Goal: Information Seeking & Learning: Learn about a topic

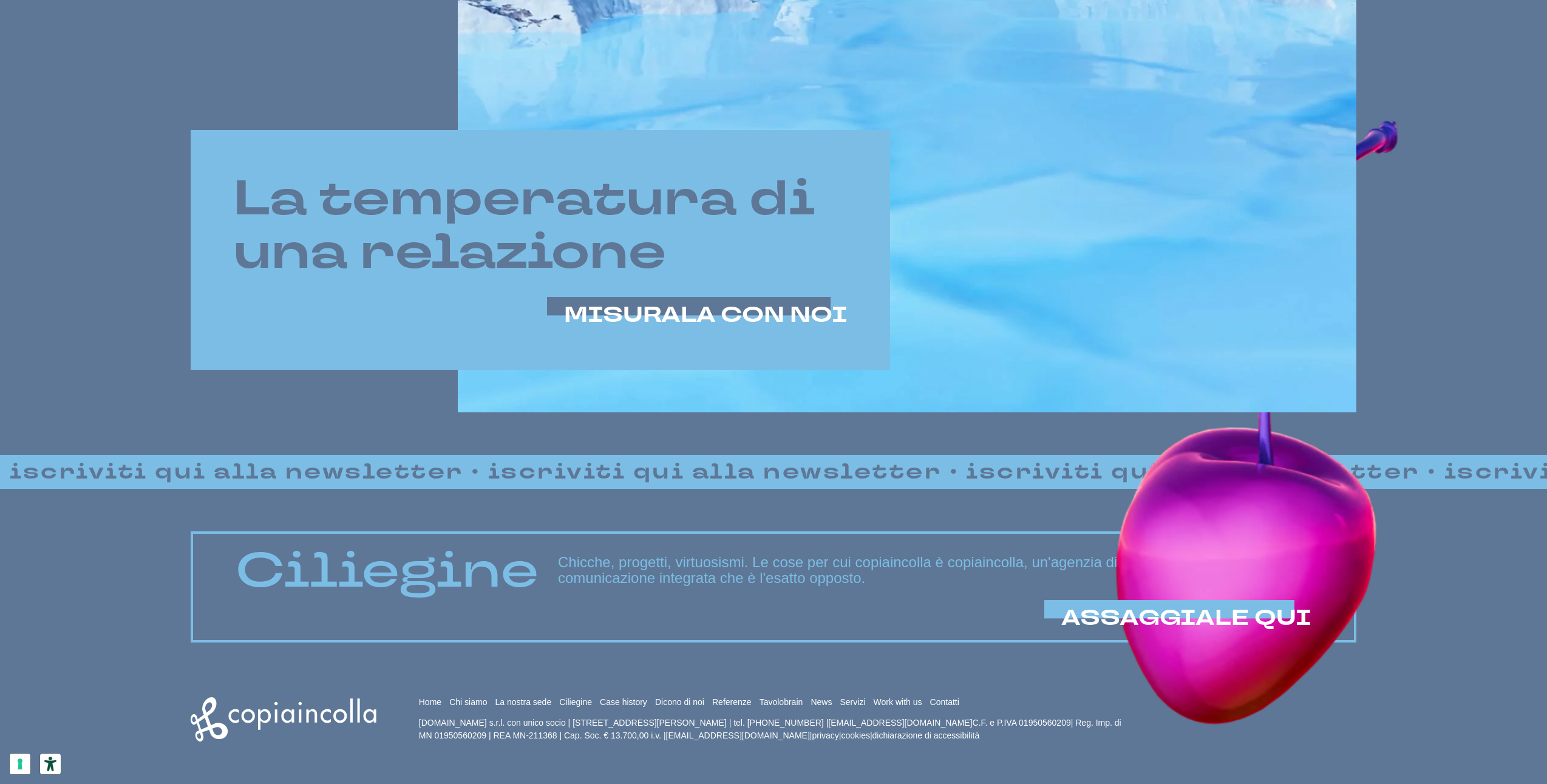
scroll to position [932, 0]
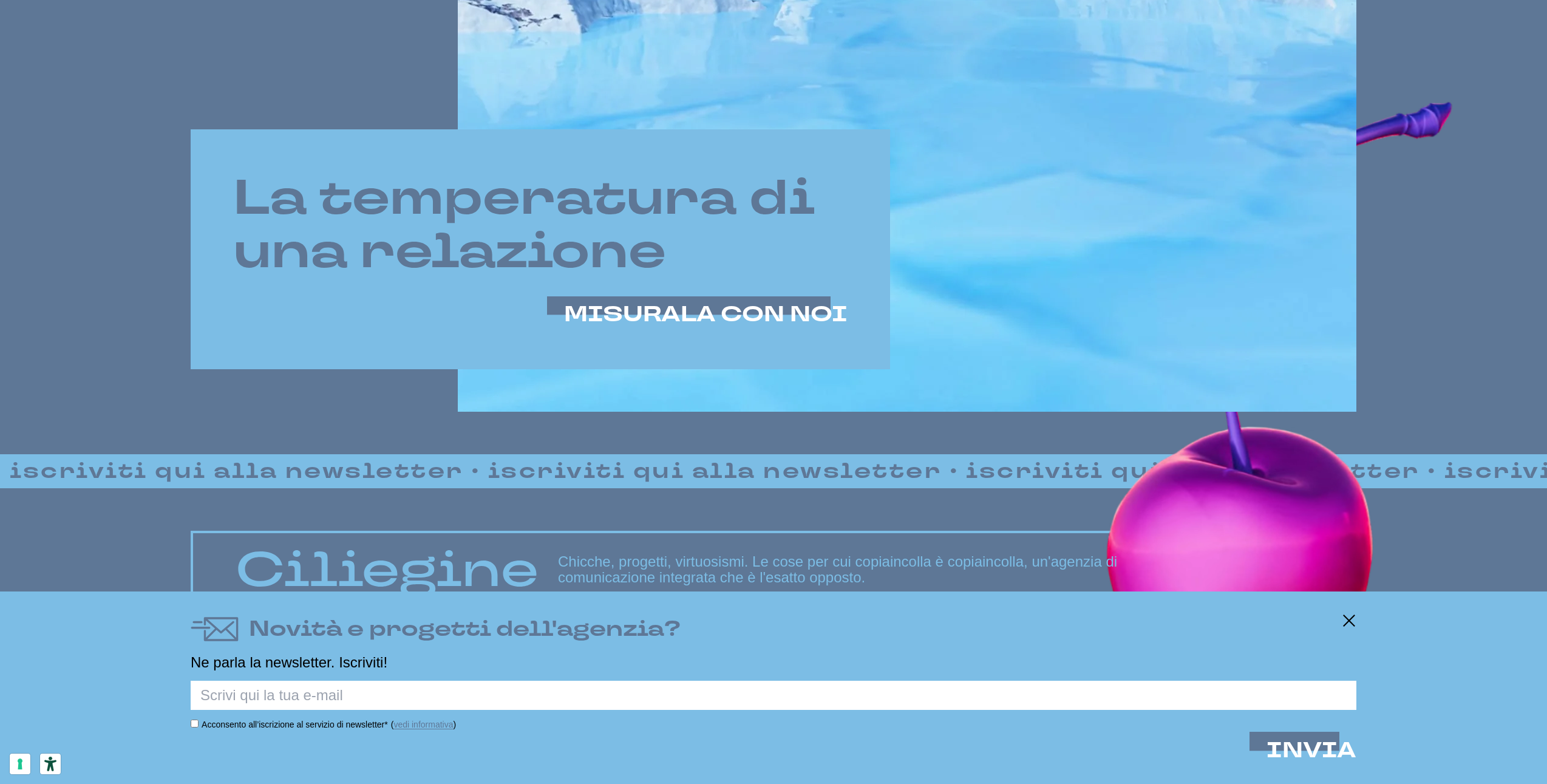
click at [1340, 620] on div "Novità e progetti dell'agenzia?" at bounding box center [774, 629] width 1166 height 32
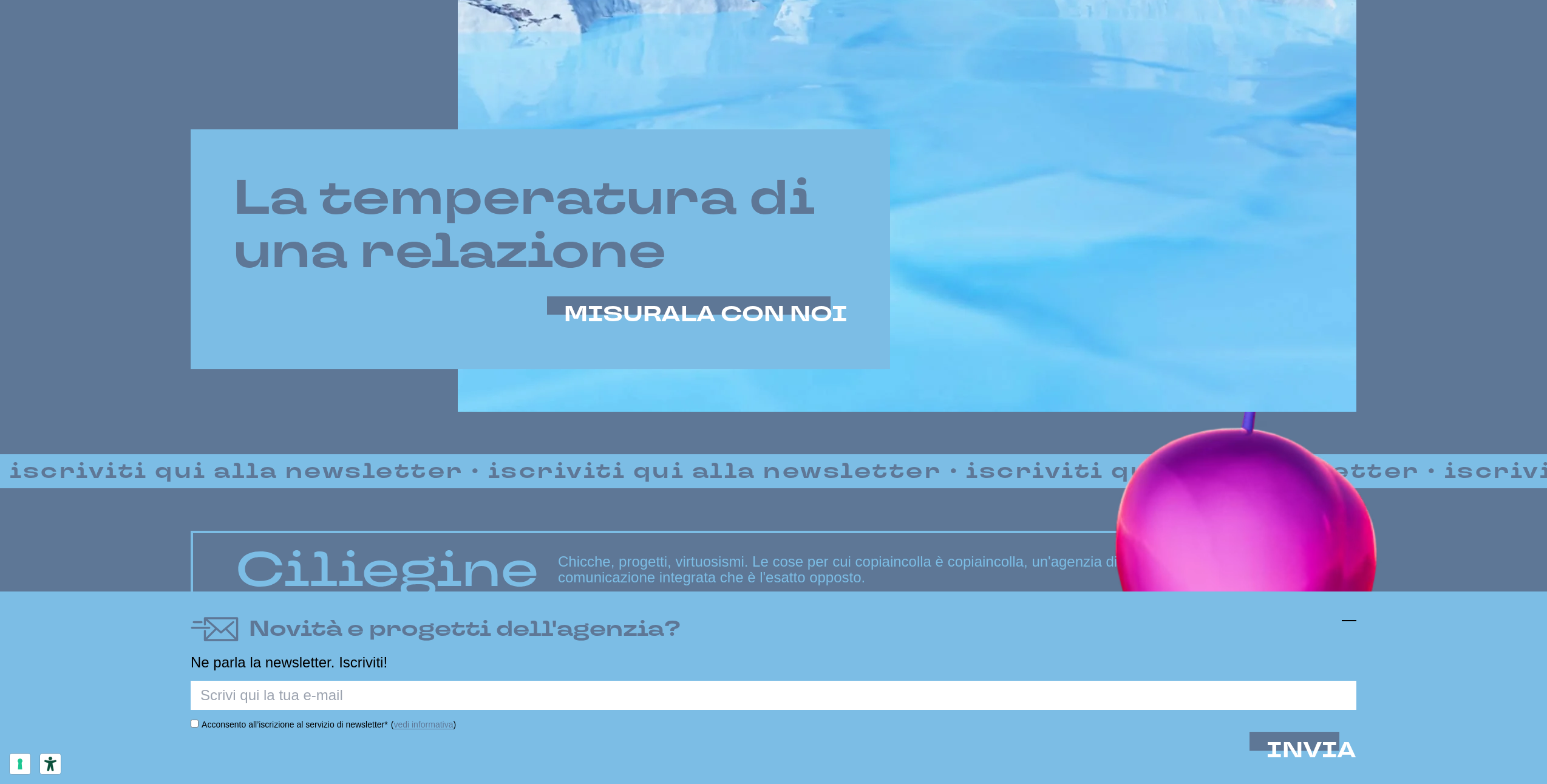
click at [1343, 621] on icon at bounding box center [1349, 620] width 15 height 15
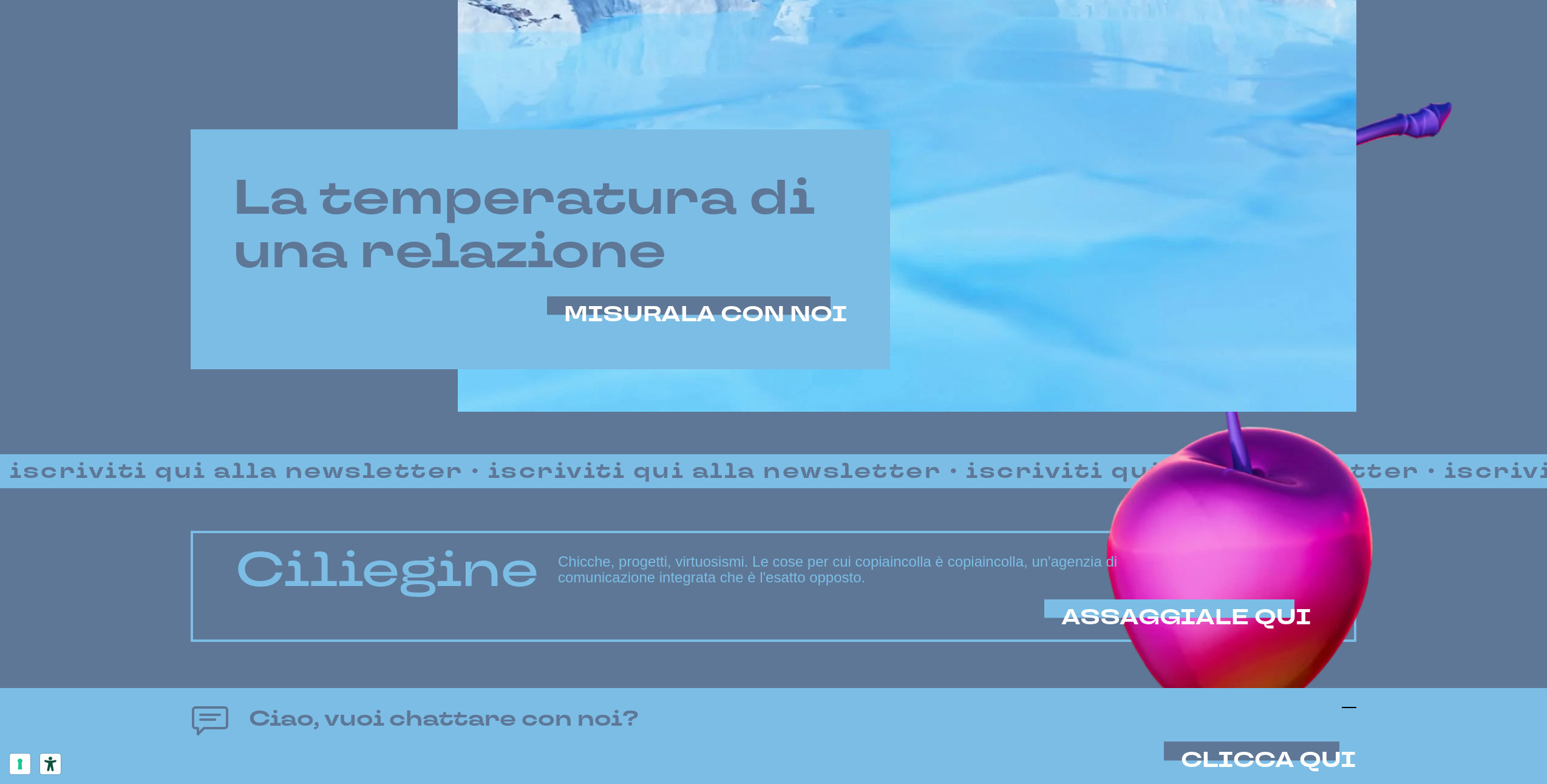
click at [1349, 711] on icon at bounding box center [1349, 707] width 15 height 15
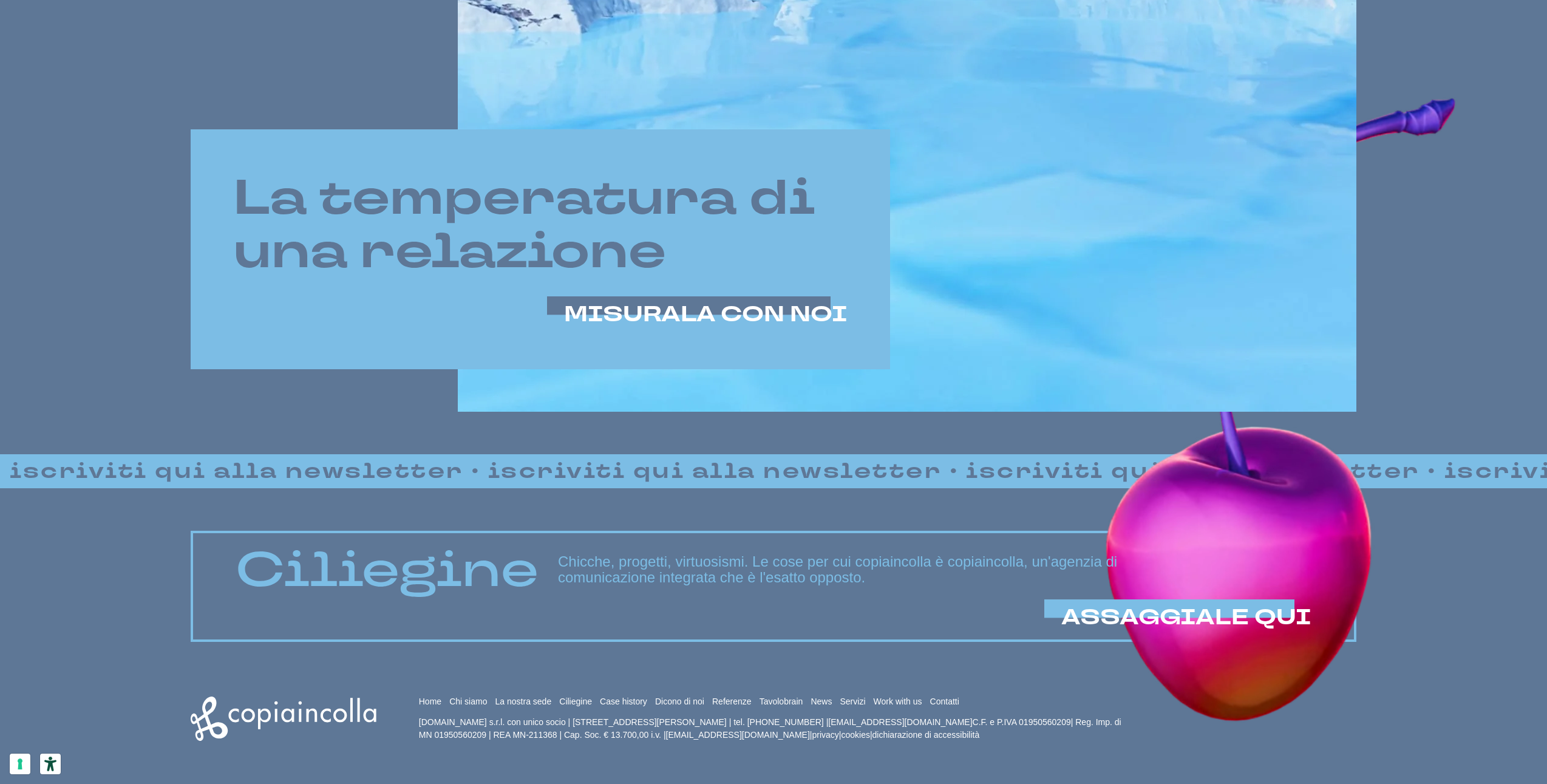
click at [1010, 721] on p "copiaincolla.com s.r.l. con unico socio | via Bachelet, 12 | 46051 San Giorgio …" at bounding box center [771, 729] width 706 height 26
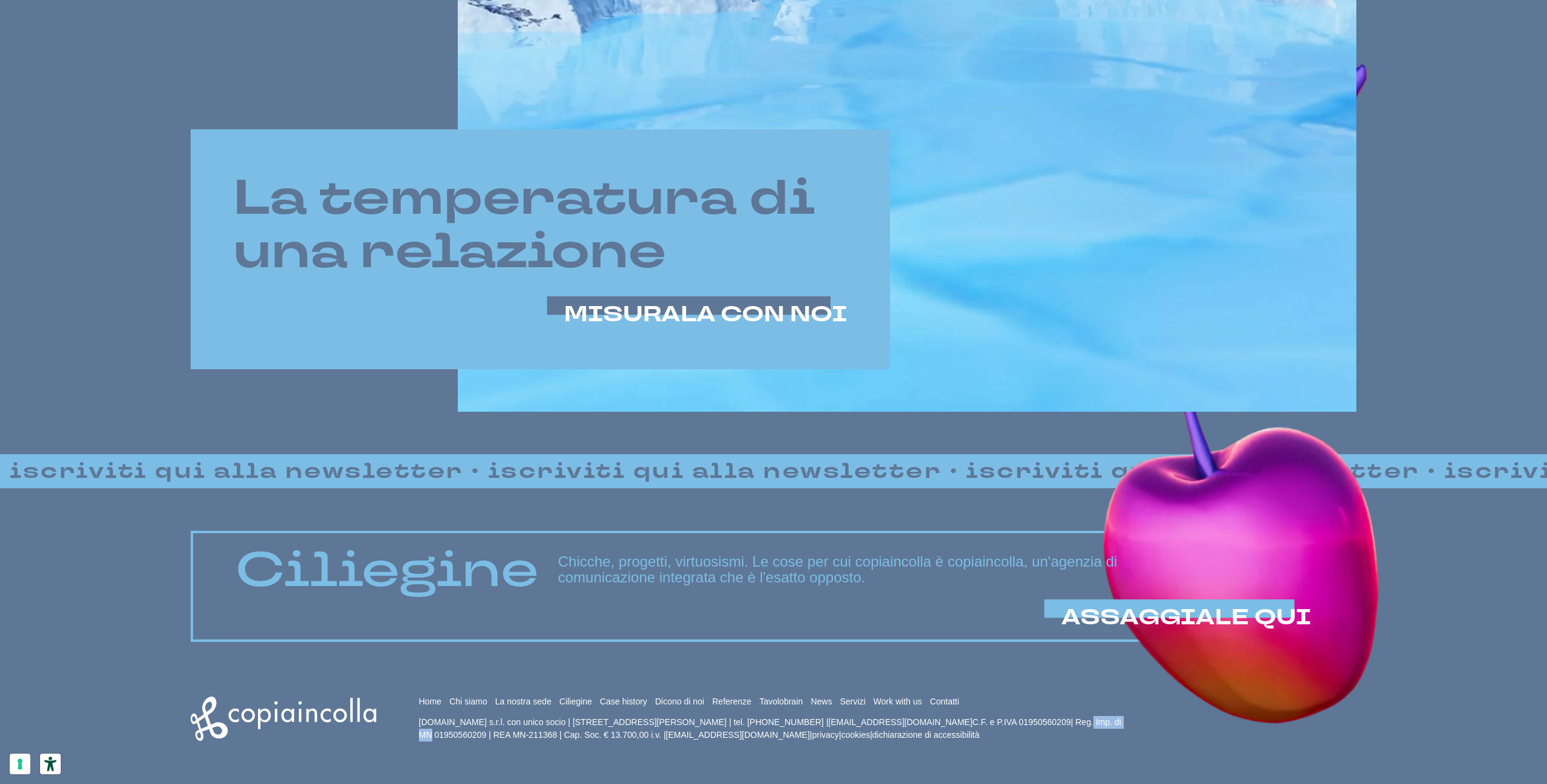
click at [1010, 721] on p "copiaincolla.com s.r.l. con unico socio | via Bachelet, 12 | 46051 San Giorgio …" at bounding box center [771, 729] width 706 height 26
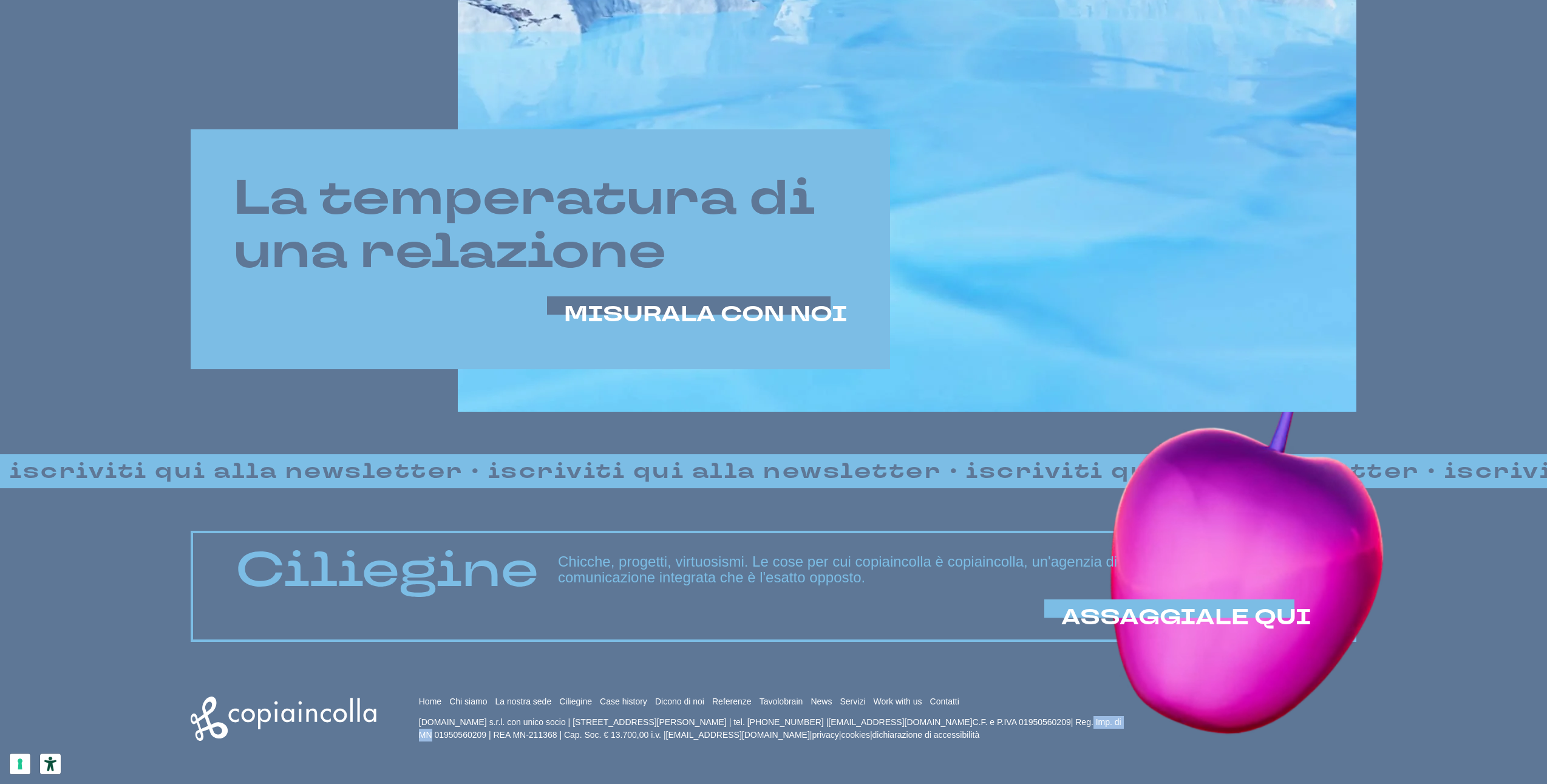
copy p "01950560209"
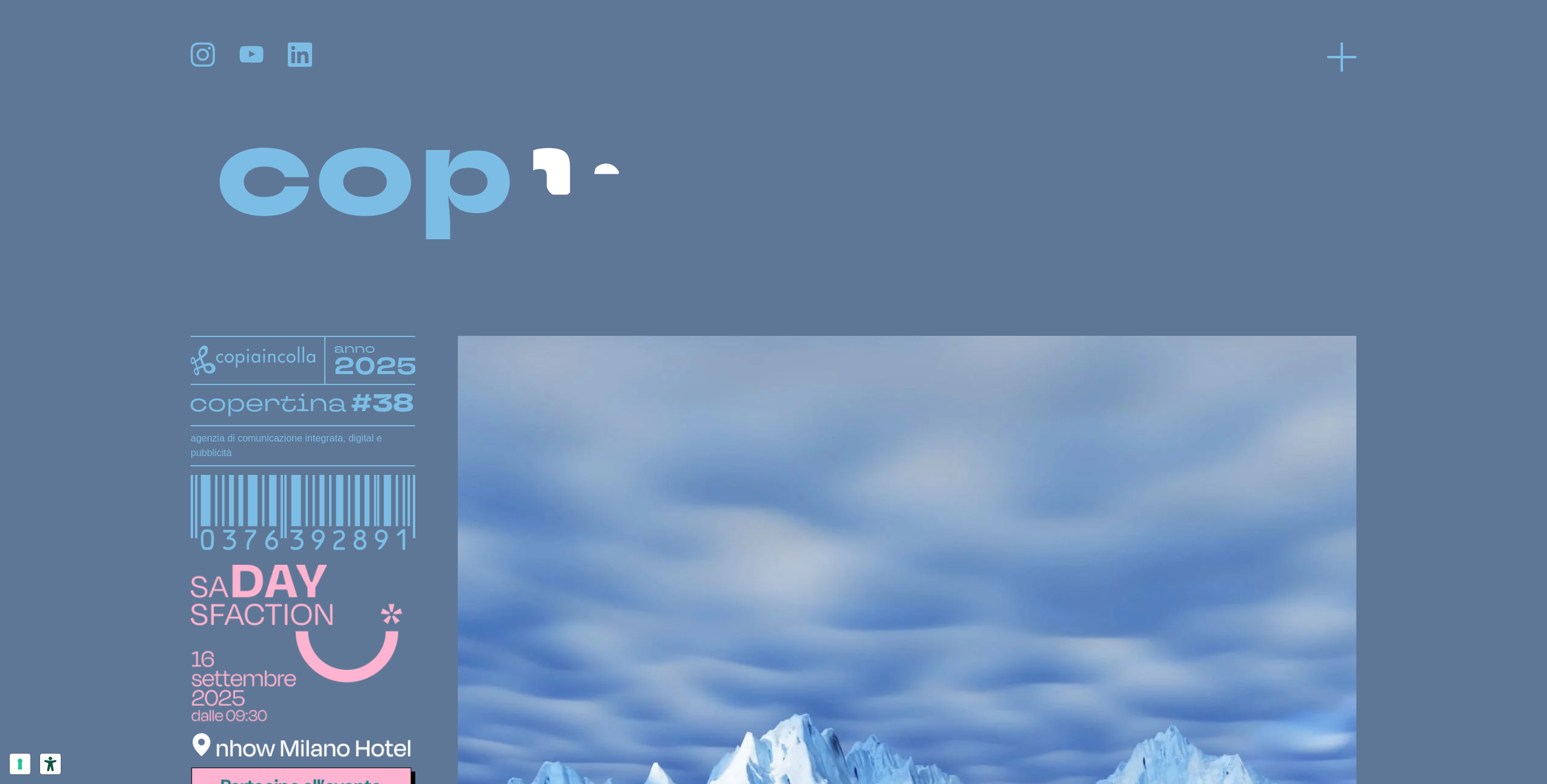
scroll to position [0, 0]
click at [1347, 61] on icon at bounding box center [1341, 57] width 29 height 29
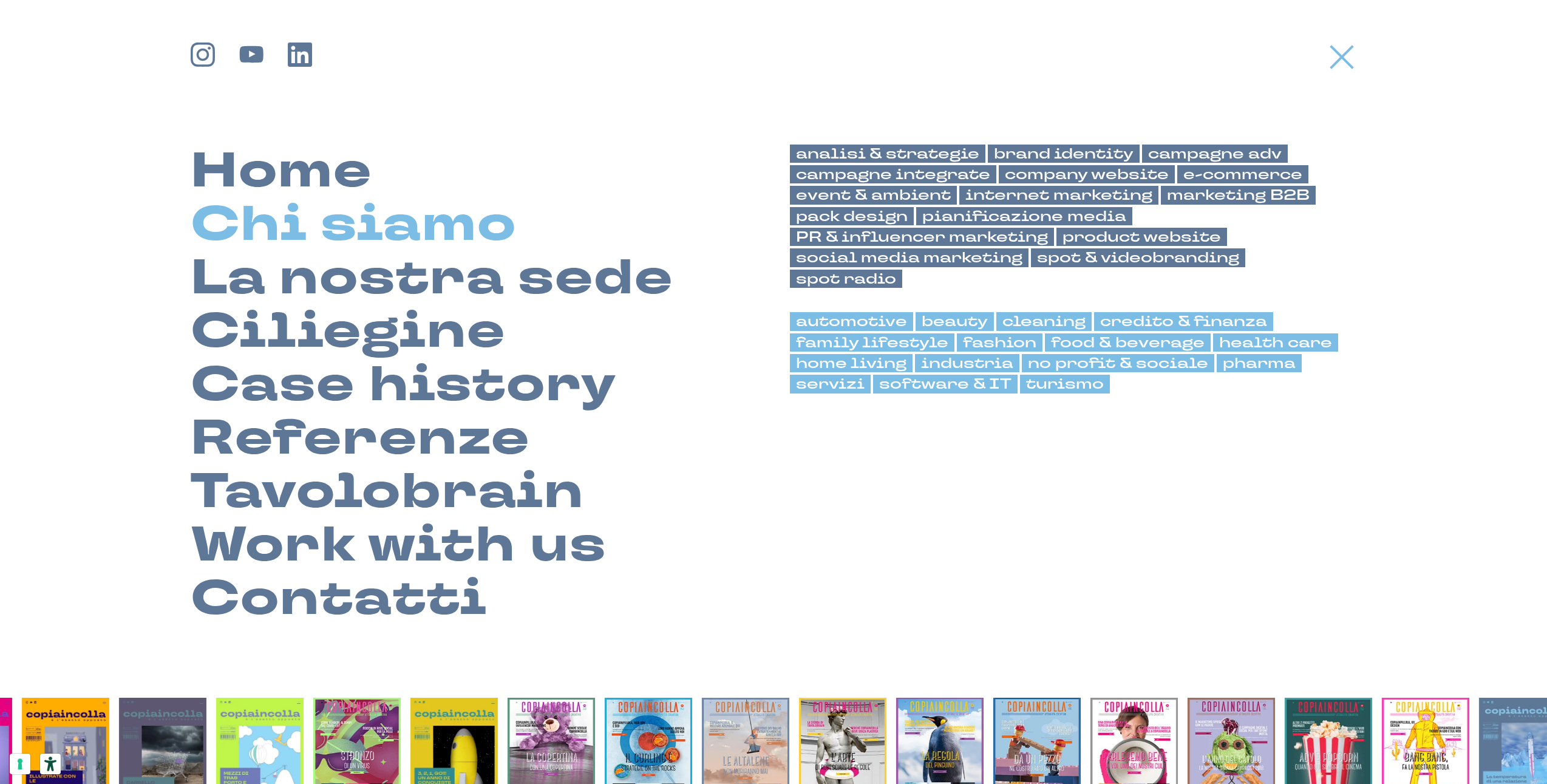
click at [395, 242] on link "Chi siamo" at bounding box center [354, 224] width 326 height 53
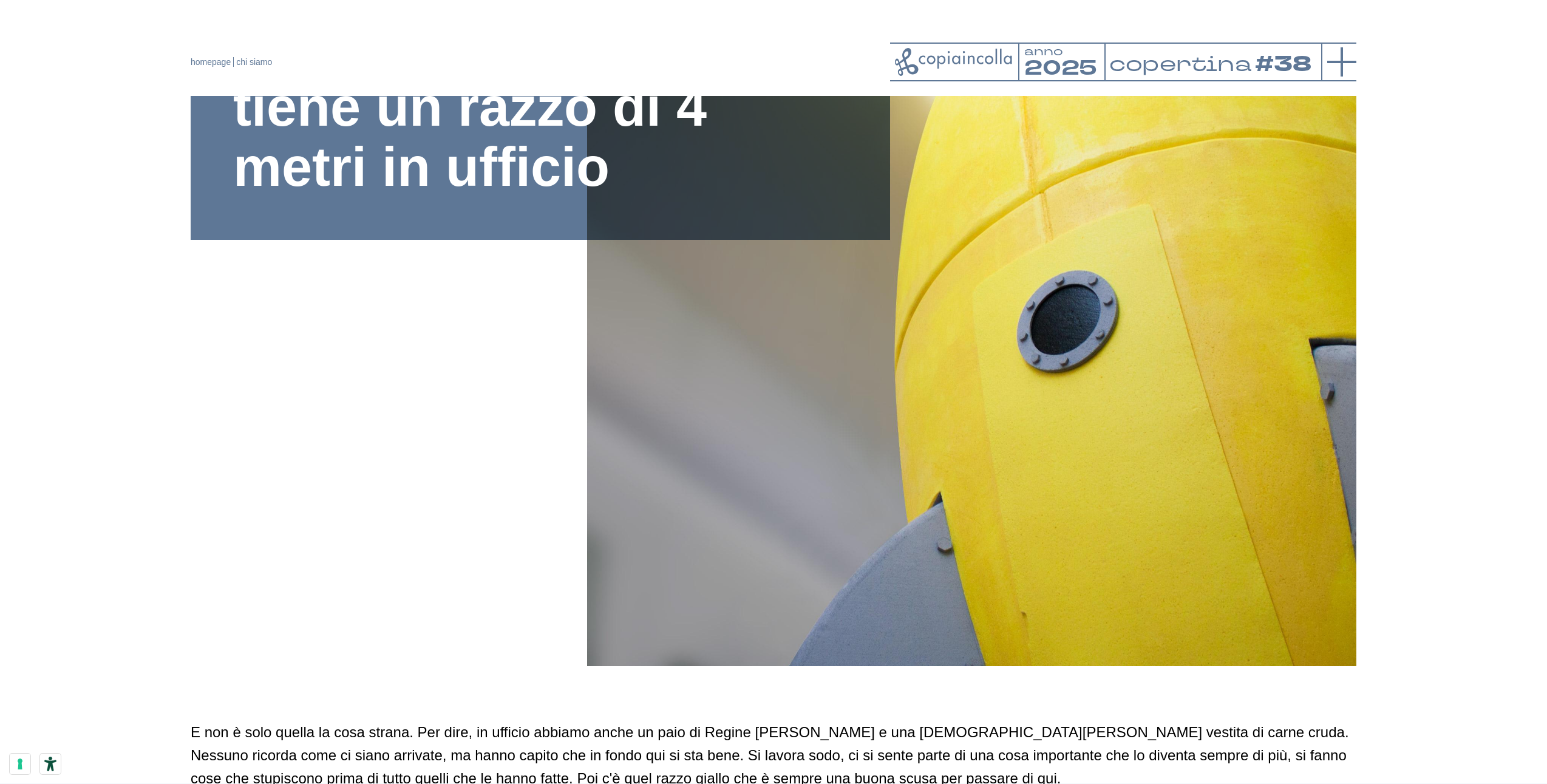
click at [1340, 57] on icon at bounding box center [1341, 62] width 29 height 29
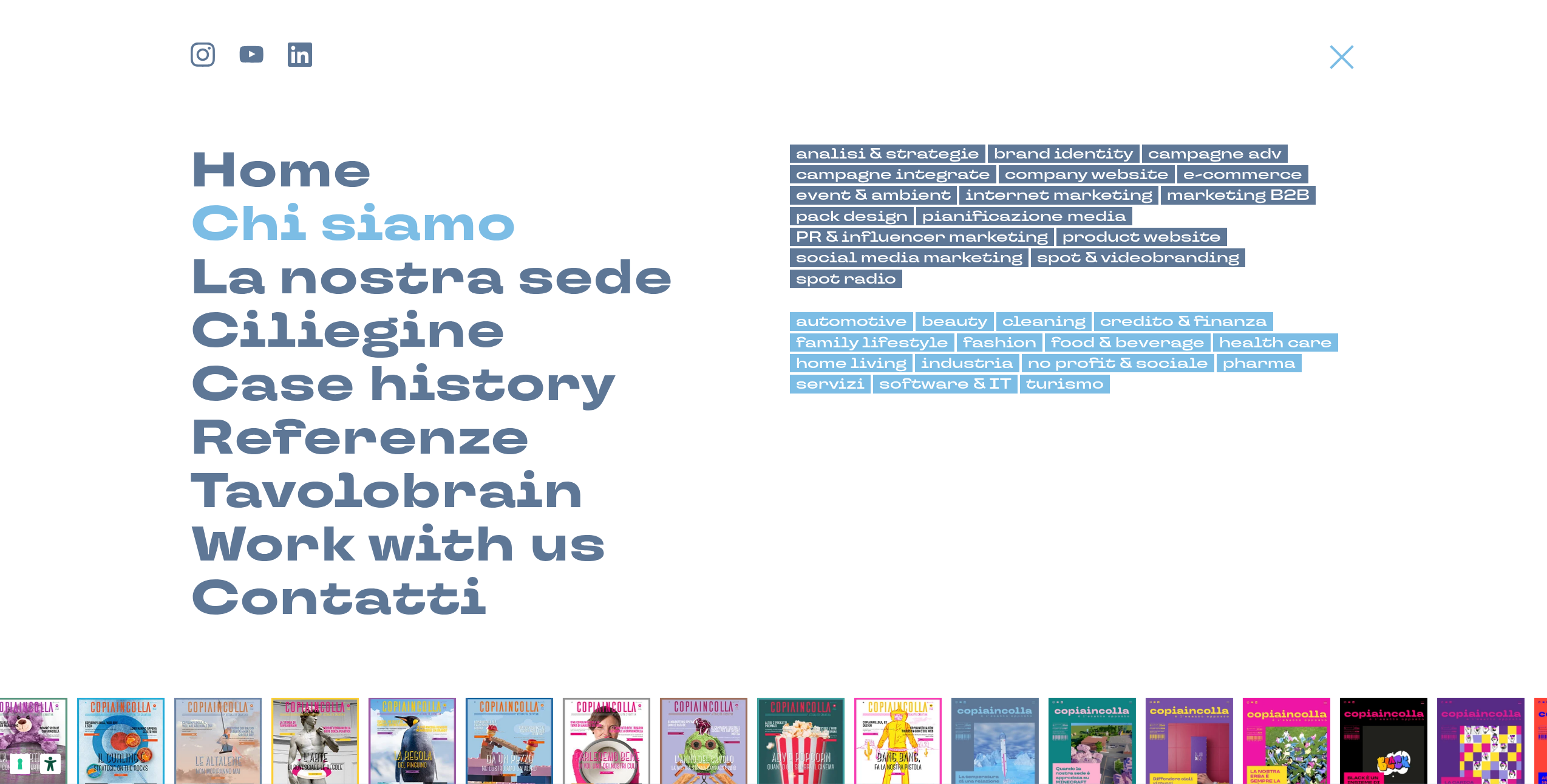
scroll to position [246, 0]
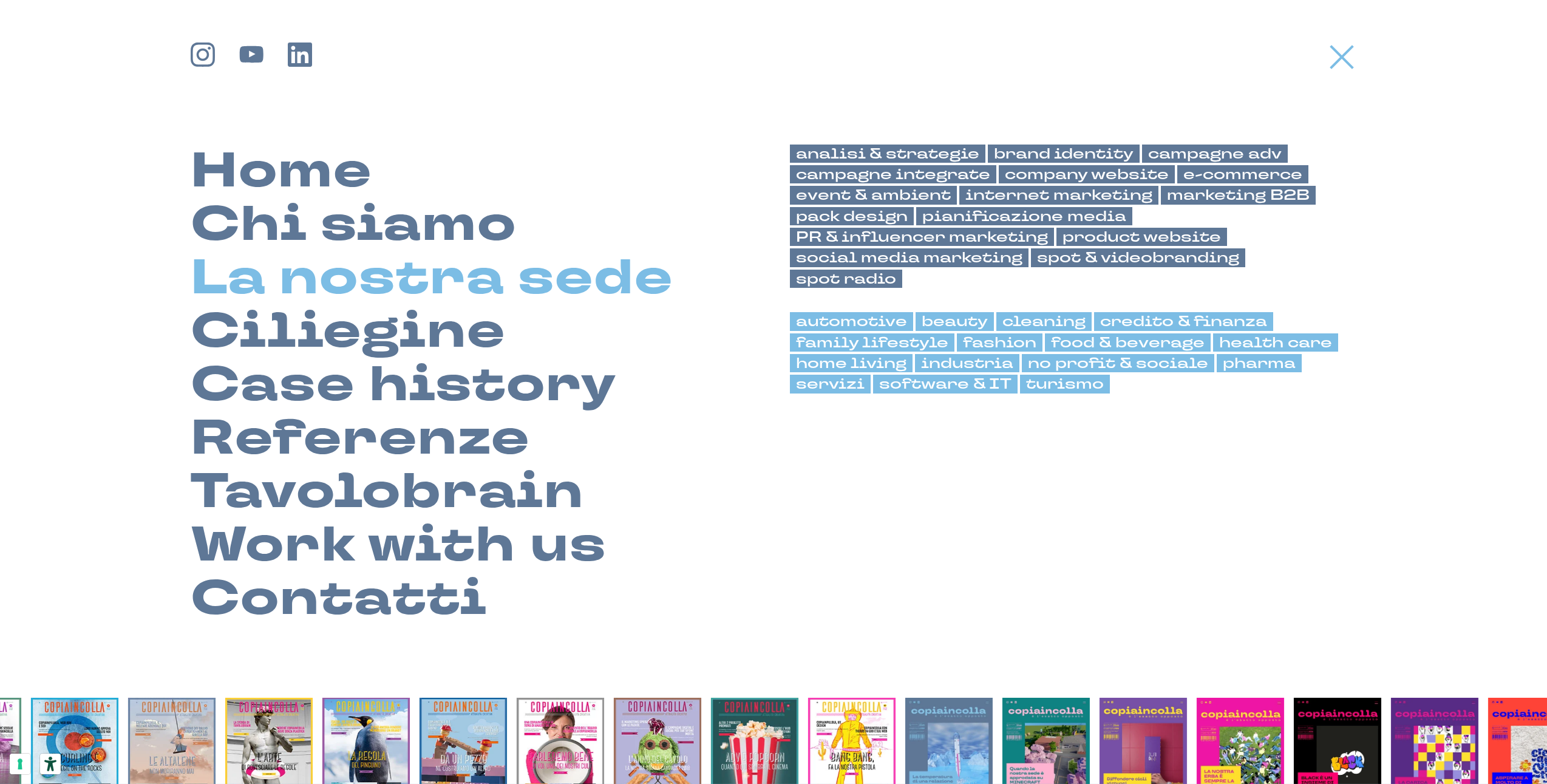
click at [392, 272] on link "La nostra sede" at bounding box center [432, 278] width 483 height 53
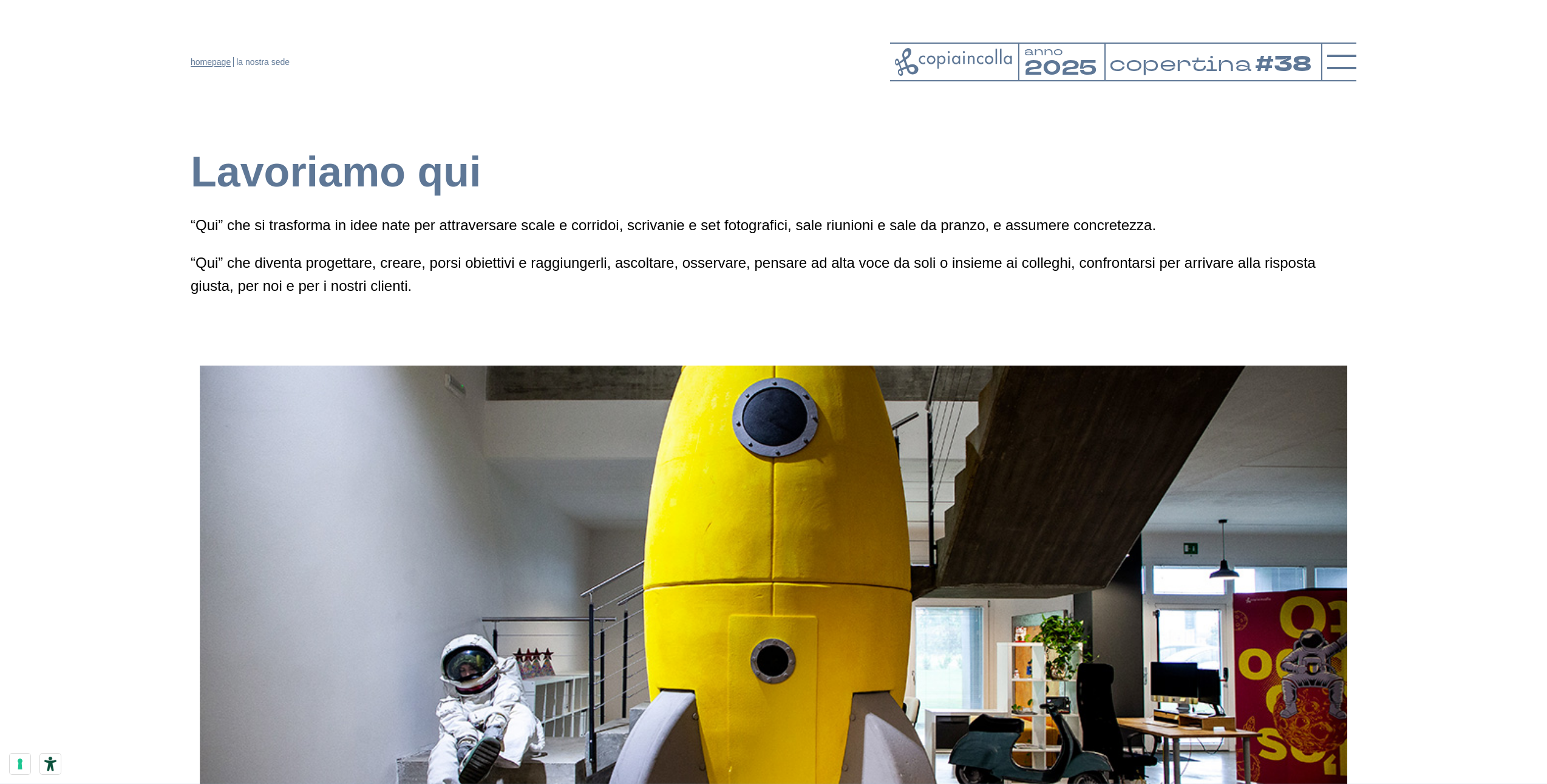
click at [214, 64] on link "homepage" at bounding box center [211, 62] width 40 height 10
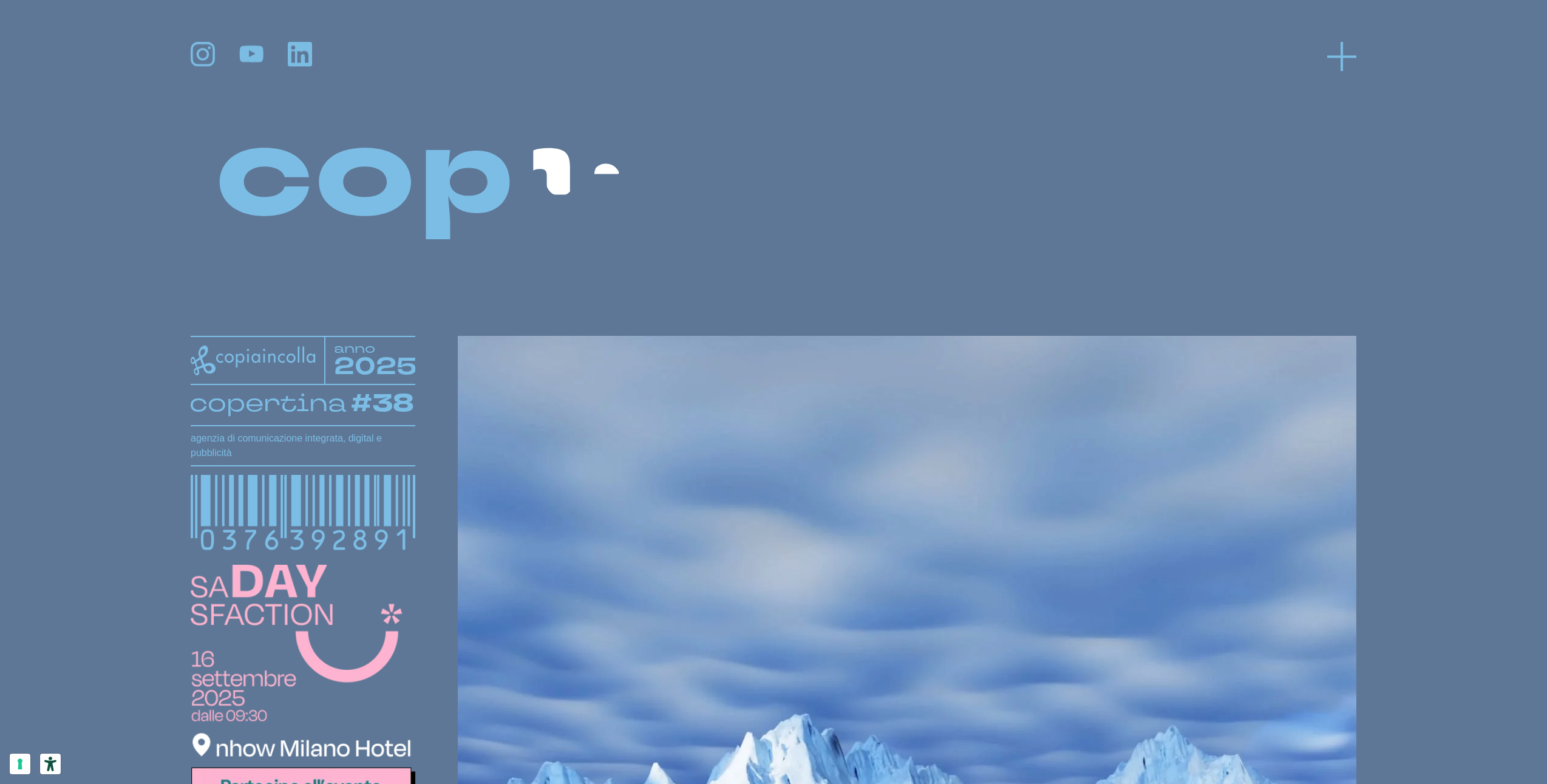
click at [1350, 58] on icon at bounding box center [1341, 56] width 29 height 29
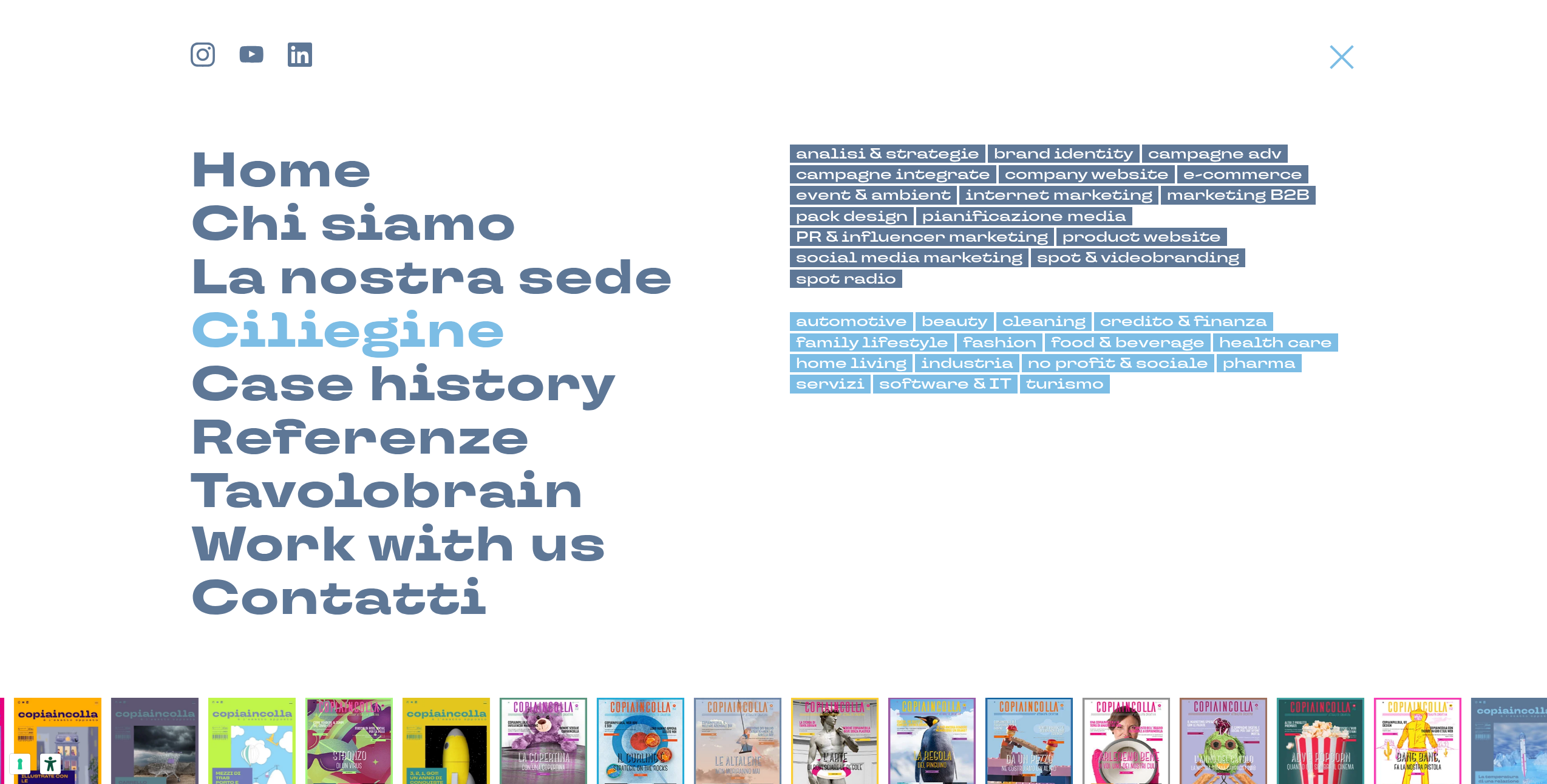
click at [329, 317] on link "Ciliegine" at bounding box center [348, 331] width 315 height 53
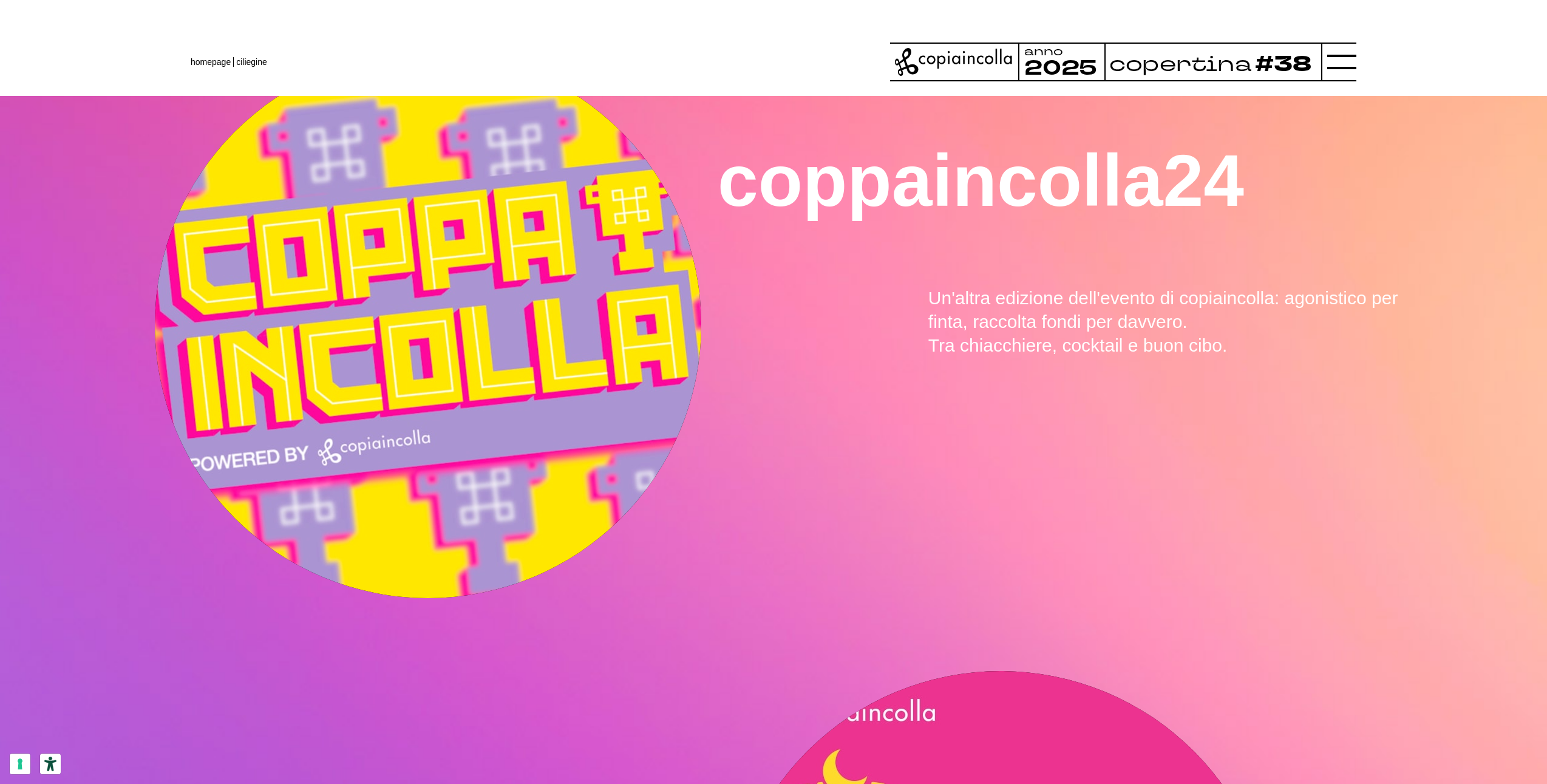
scroll to position [1256, 0]
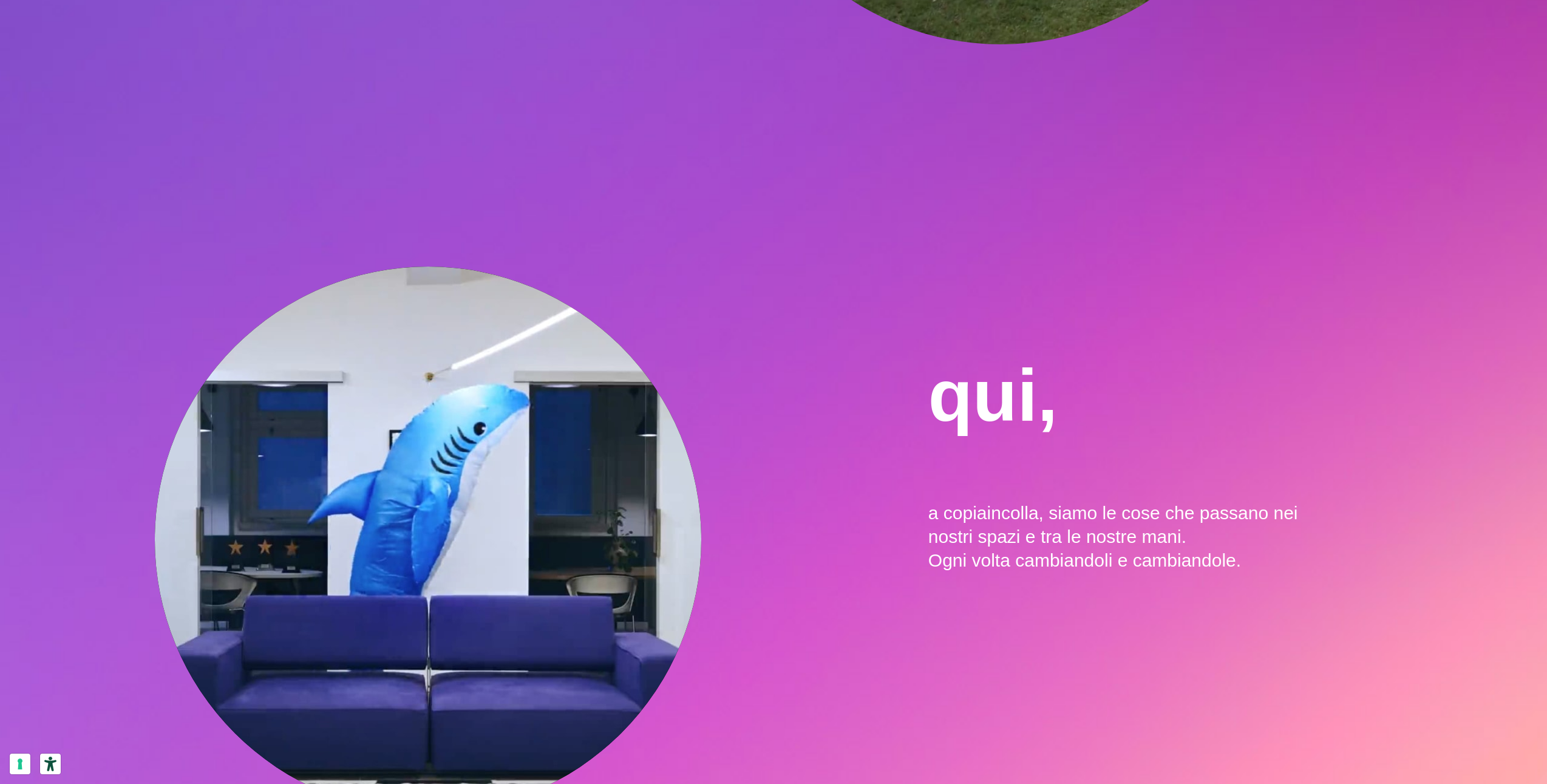
drag, startPoint x: 990, startPoint y: 123, endPoint x: 639, endPoint y: 184, distance: 356.3
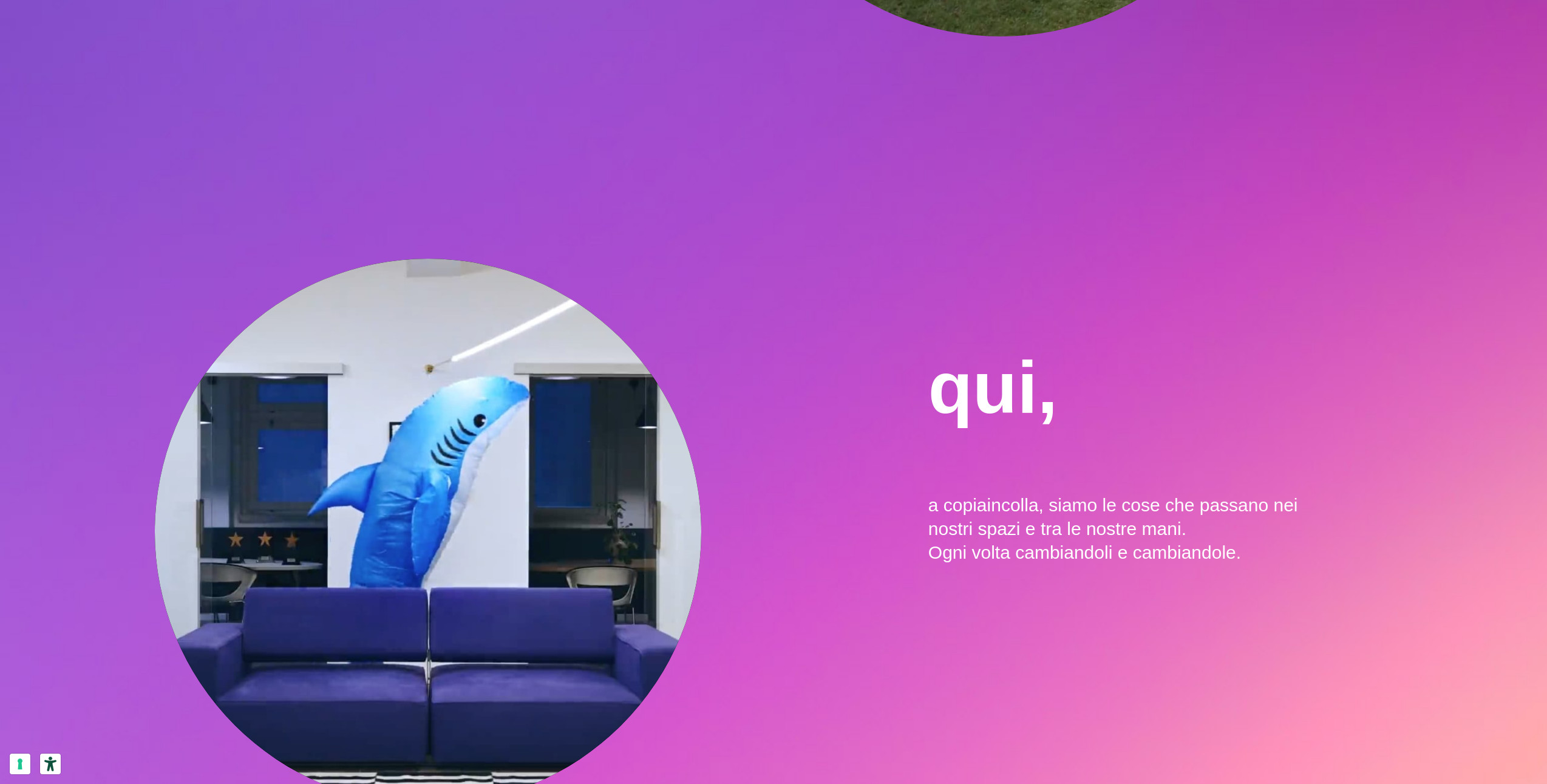
drag, startPoint x: 616, startPoint y: 182, endPoint x: 498, endPoint y: 229, distance: 127.0
click at [520, 224] on section "qui, a copiaincolla, siamo le cose che passano nei nostri spazi e tra le nostre…" at bounding box center [773, 510] width 1547 height 736
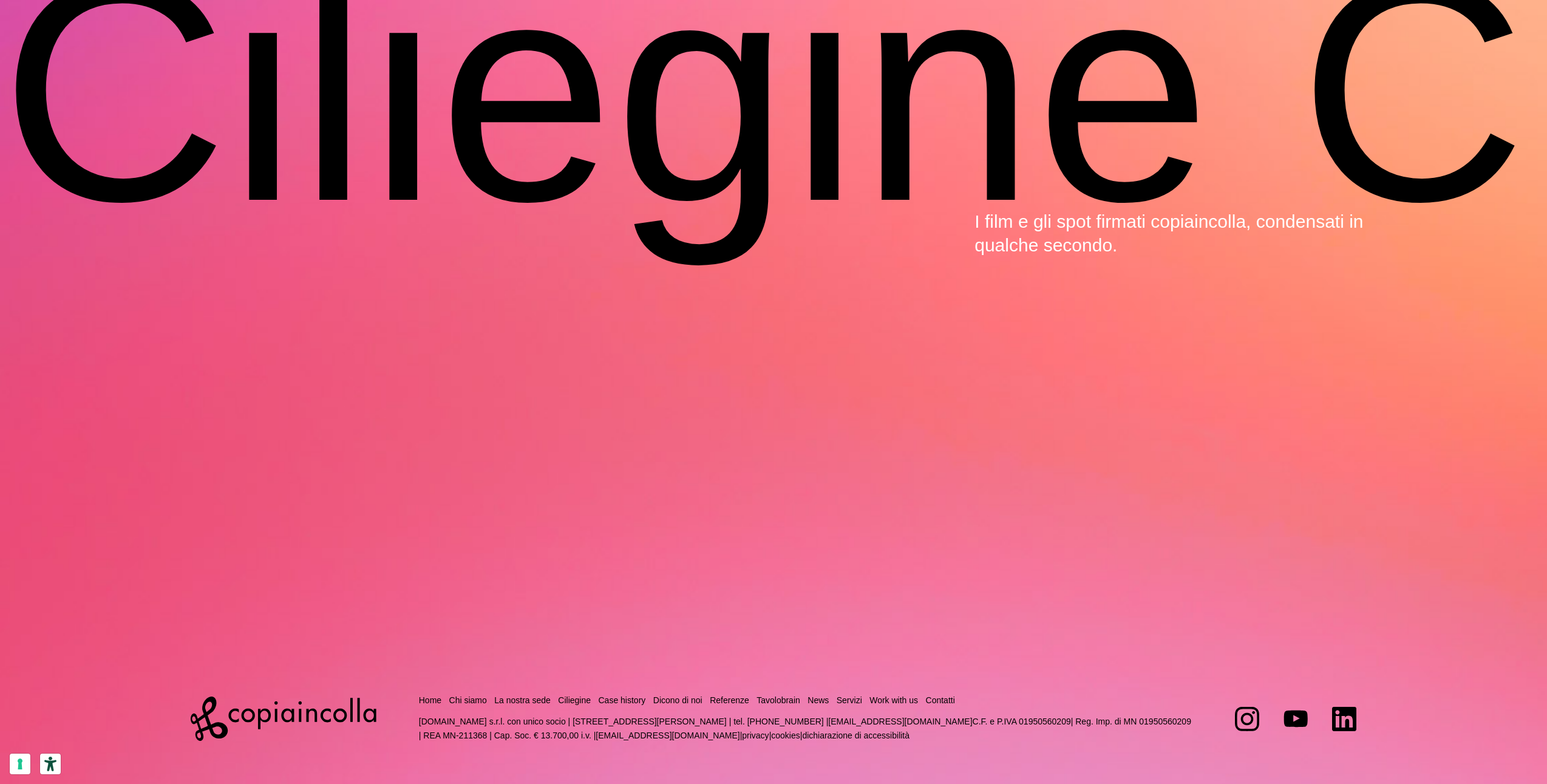
scroll to position [5331, 0]
